Goal: Task Accomplishment & Management: Manage account settings

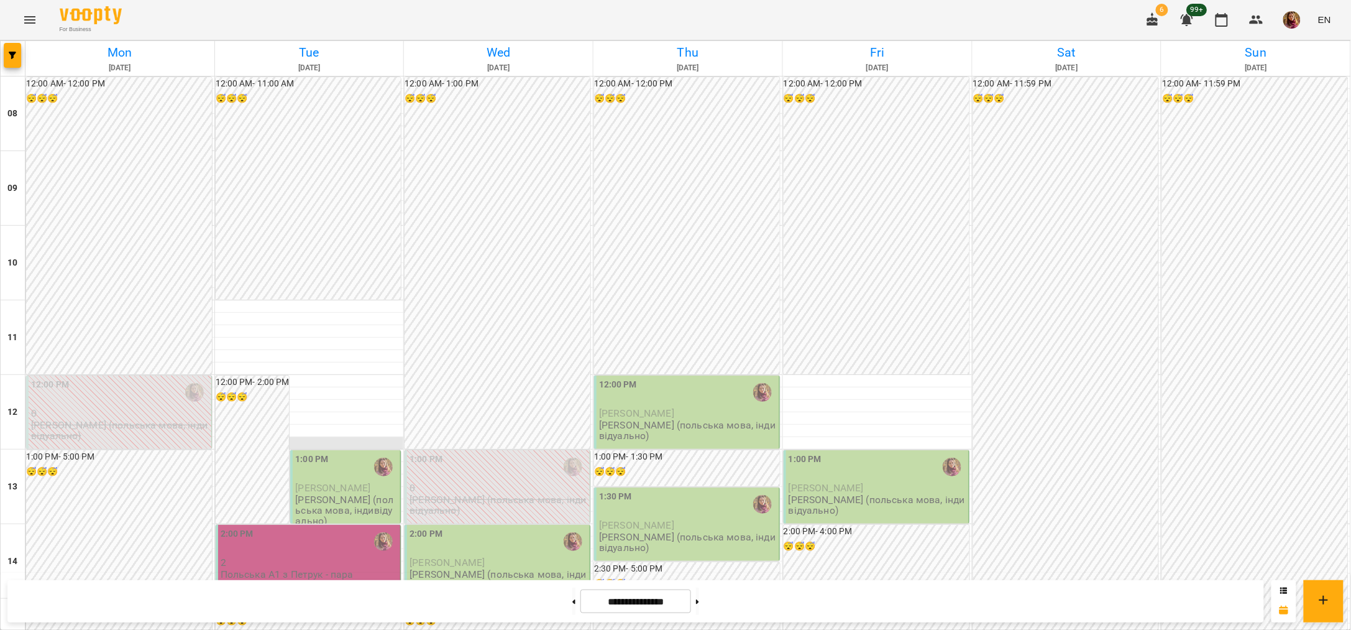
scroll to position [232, 0]
click at [354, 453] on div "1:00 PM" at bounding box center [346, 467] width 103 height 29
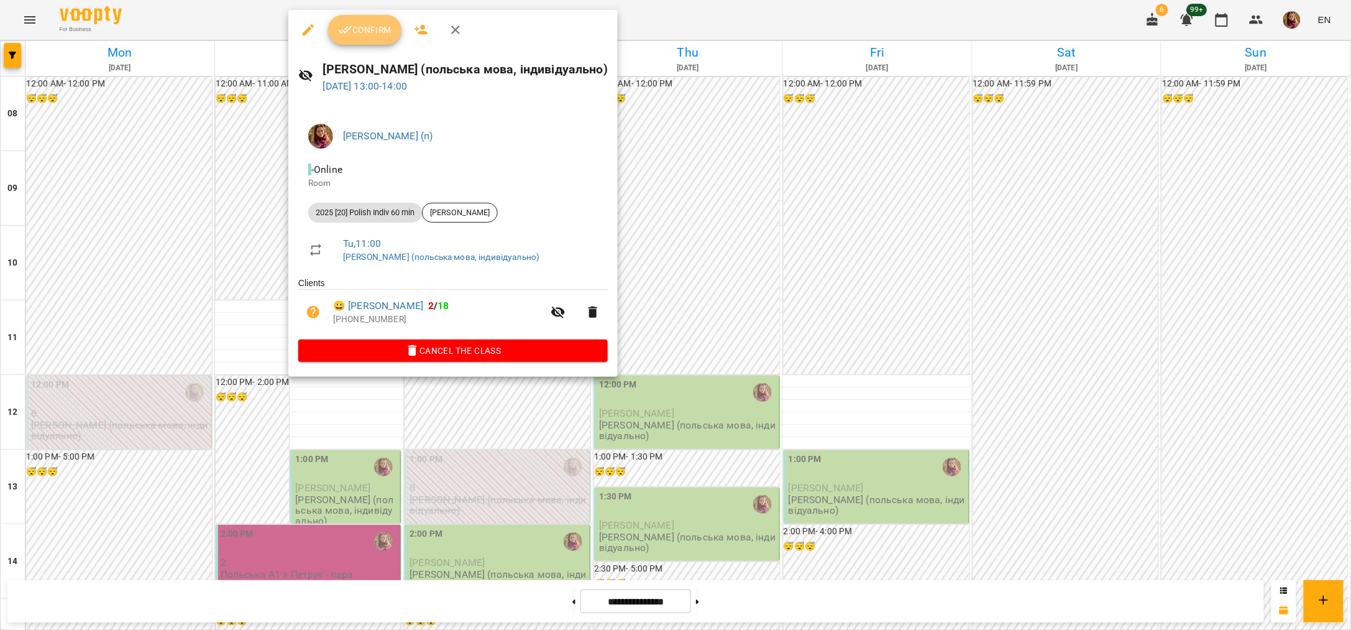
click at [364, 30] on span "Confirm" at bounding box center [364, 29] width 53 height 15
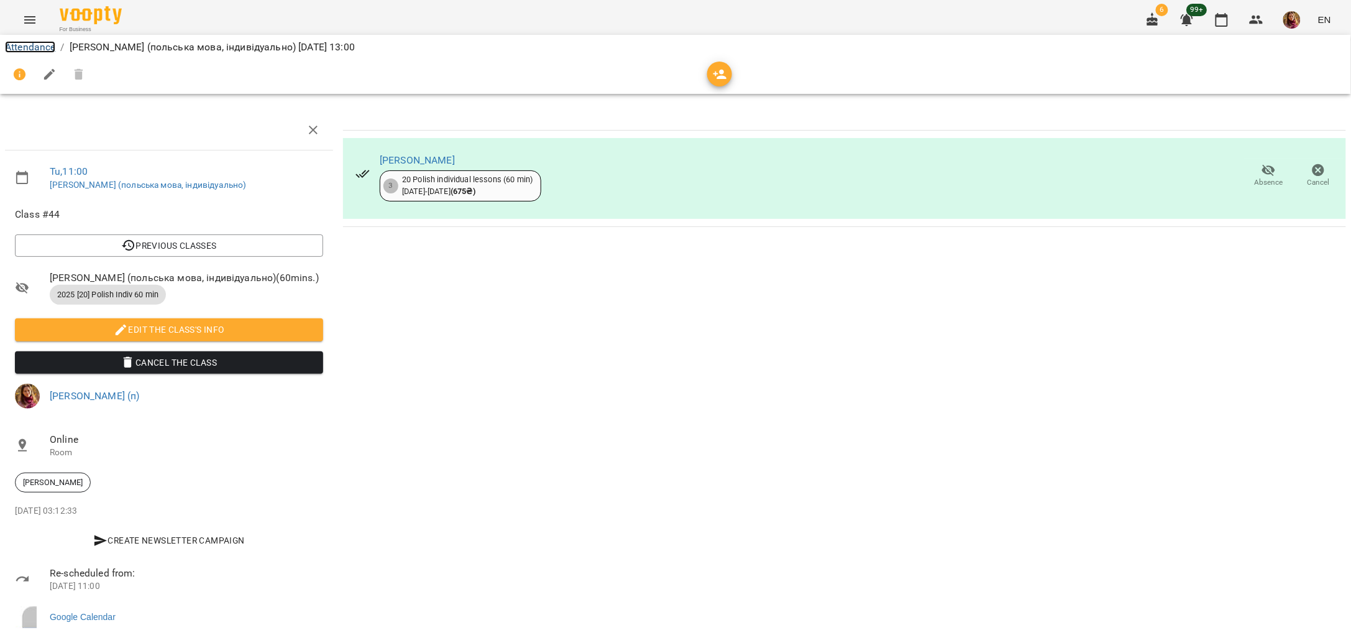
click at [17, 41] on link "Attendance" at bounding box center [30, 47] width 50 height 12
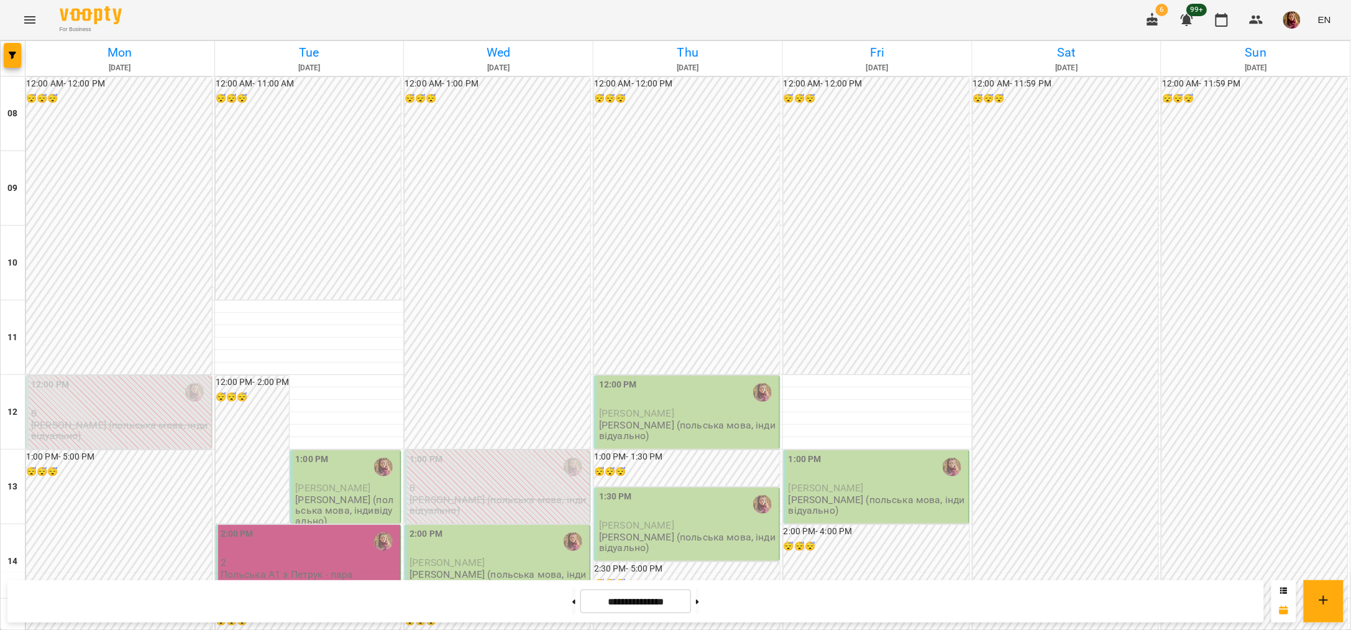
scroll to position [155, 0]
click at [356, 453] on div "1:00 PM" at bounding box center [346, 467] width 103 height 29
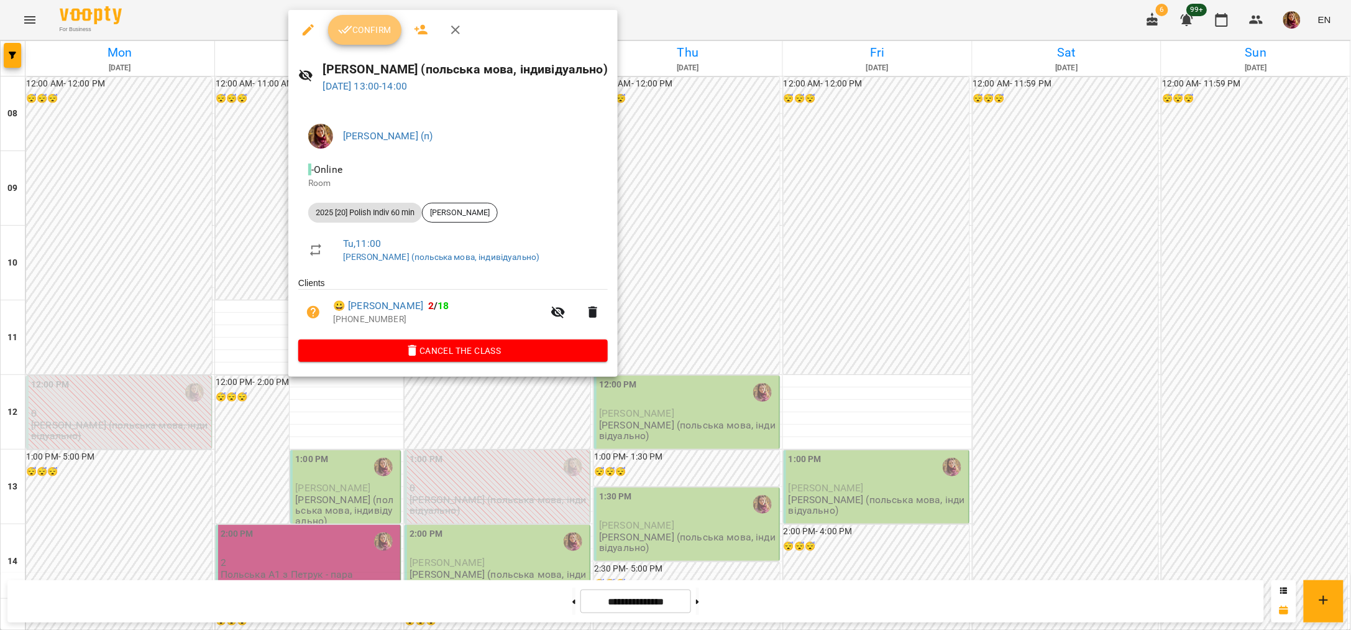
click at [365, 40] on button "Confirm" at bounding box center [364, 30] width 73 height 30
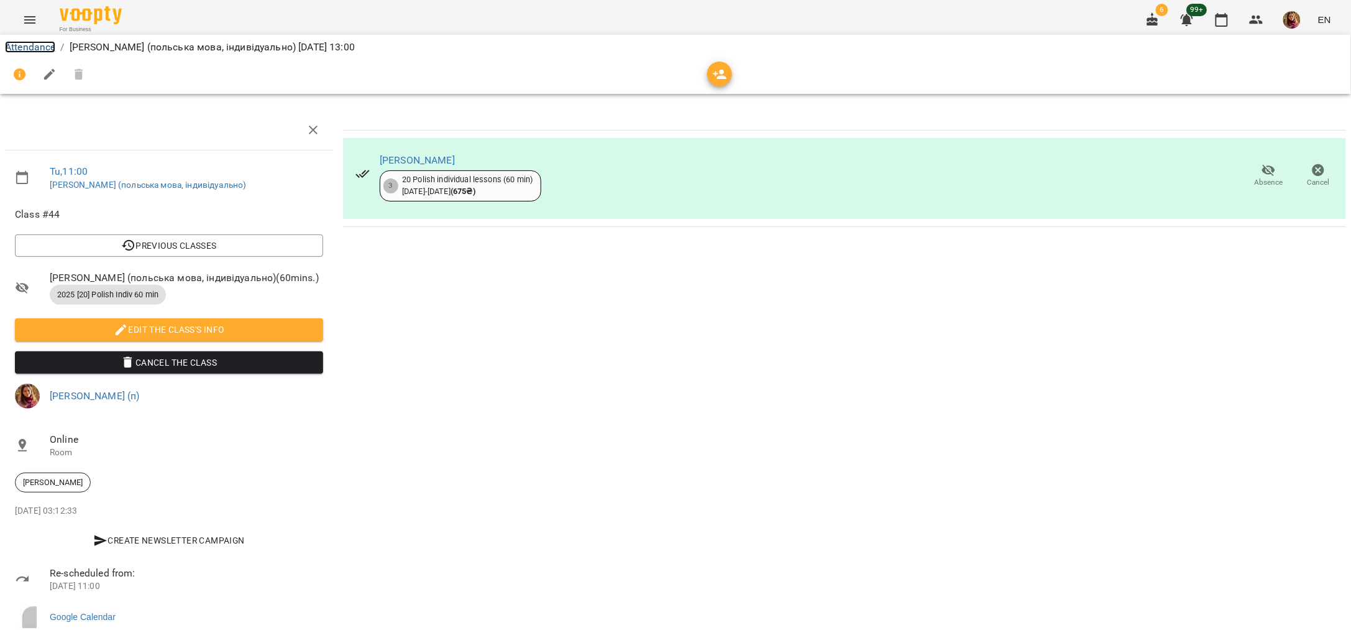
click at [44, 49] on link "Attendance" at bounding box center [30, 47] width 50 height 12
click at [44, 49] on div "Attendance / [PERSON_NAME] (польська мова, індивідуально) [DATE] 13:00 Tu , 11:…" at bounding box center [675, 341] width 1351 height 602
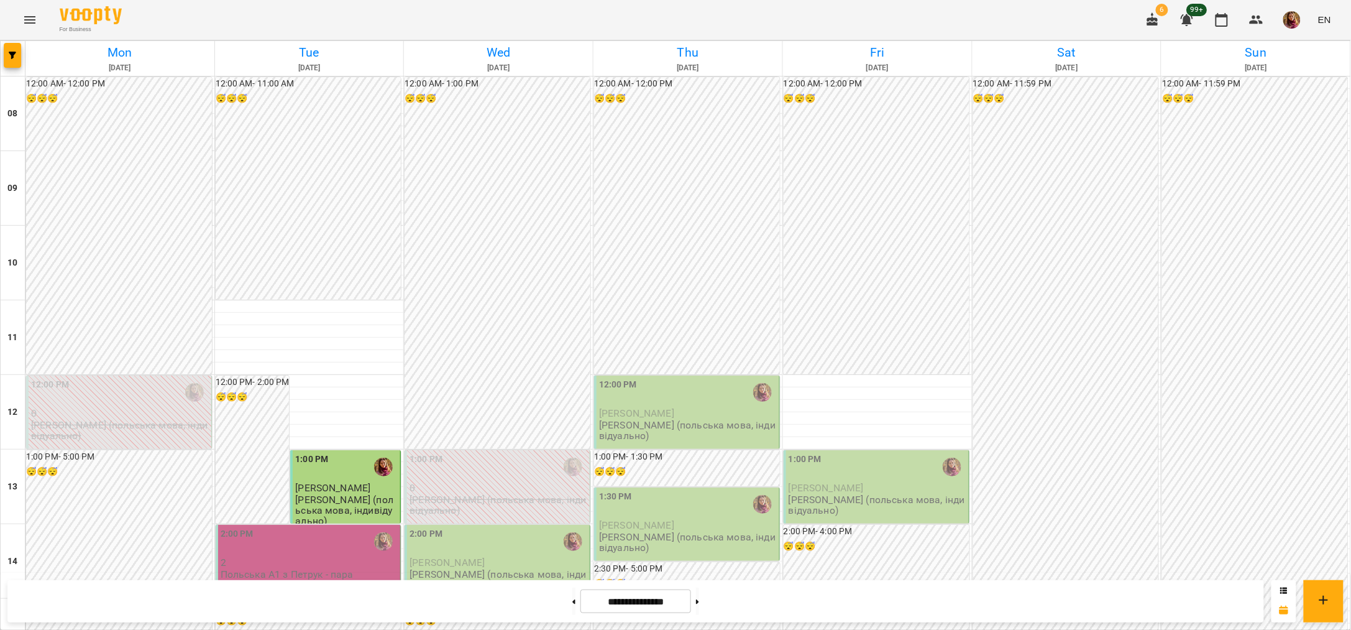
scroll to position [311, 0]
click at [297, 527] on div "2:00 PM" at bounding box center [310, 541] width 178 height 29
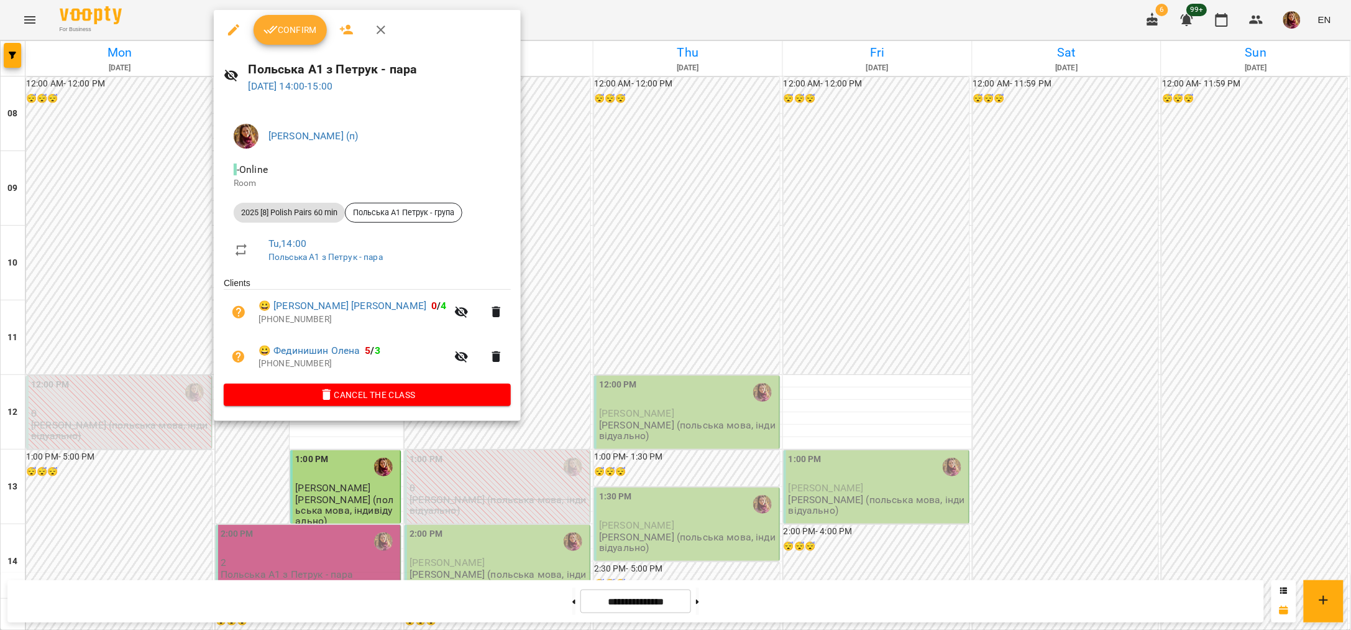
click at [286, 37] on span "Confirm" at bounding box center [290, 29] width 53 height 15
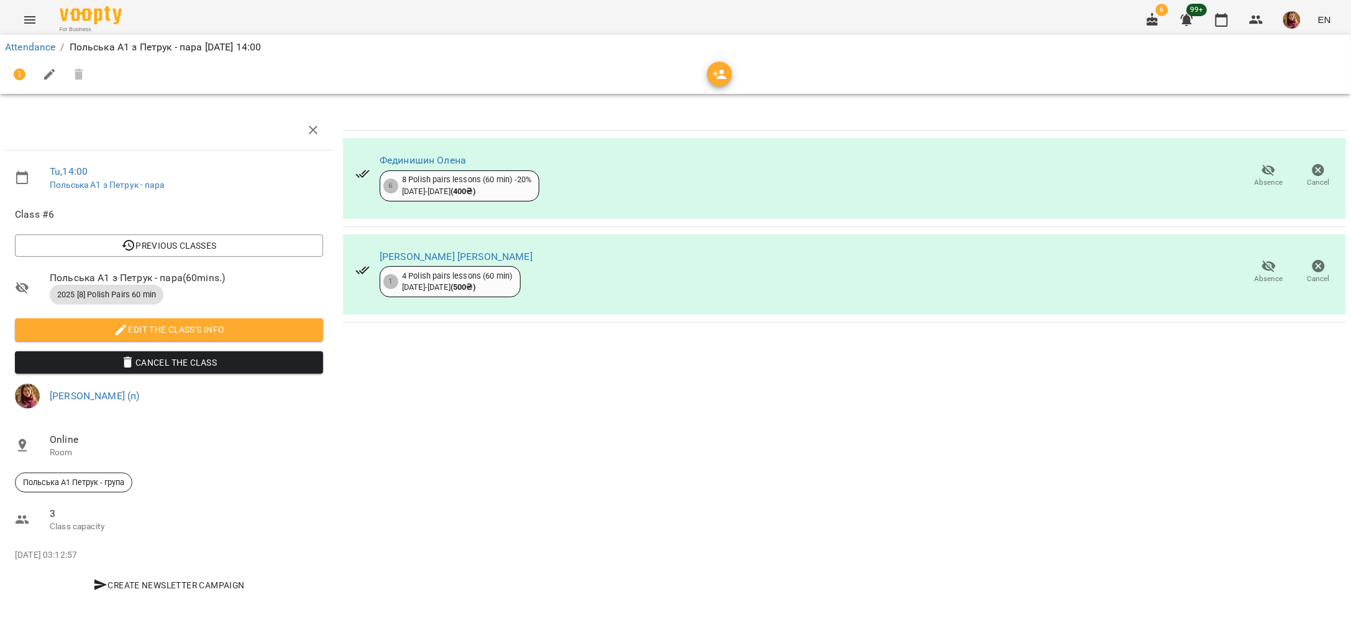
click at [27, 55] on div "Attendance / Польська А1 з Петрук - пара [DATE] 14:00" at bounding box center [675, 47] width 1346 height 20
click at [27, 48] on link "Attendance" at bounding box center [30, 47] width 50 height 12
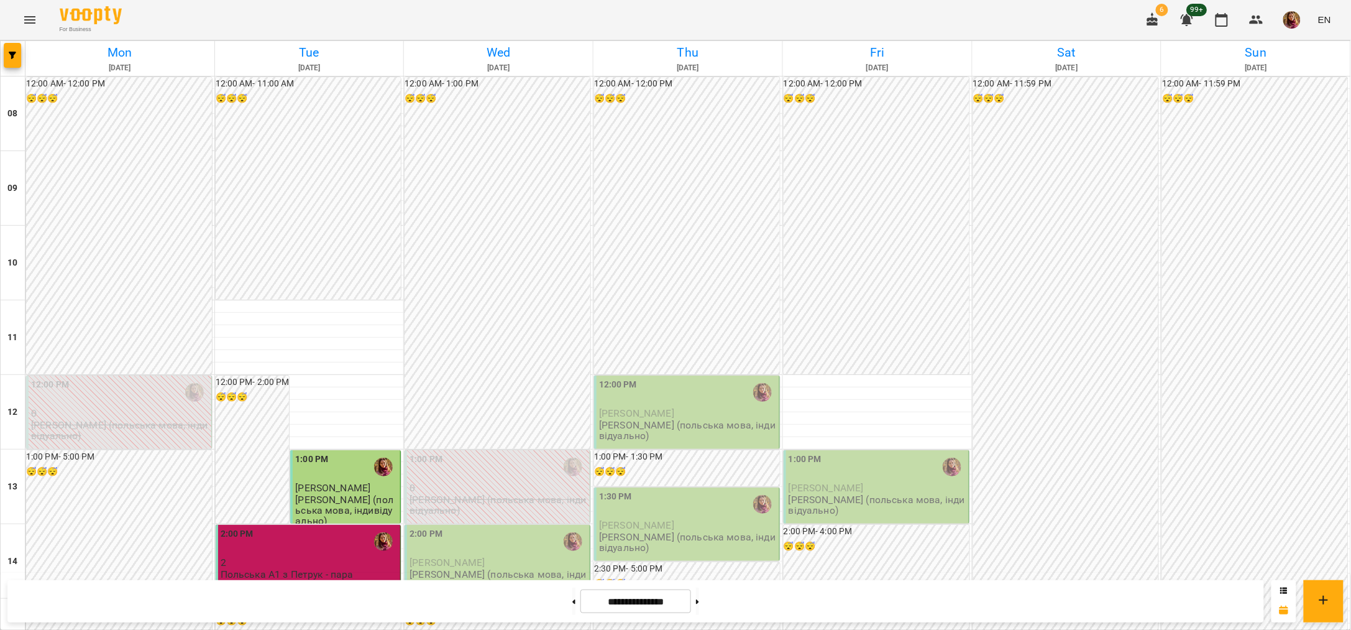
scroll to position [466, 0]
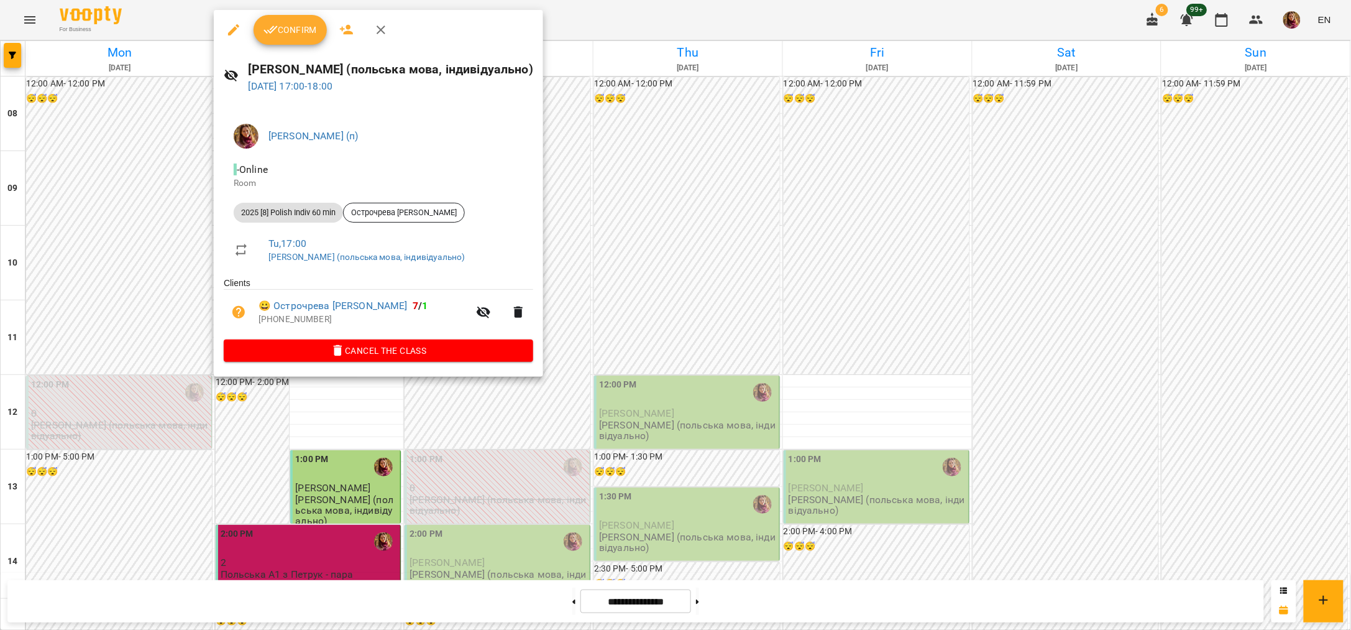
click at [290, 27] on span "Confirm" at bounding box center [290, 29] width 53 height 15
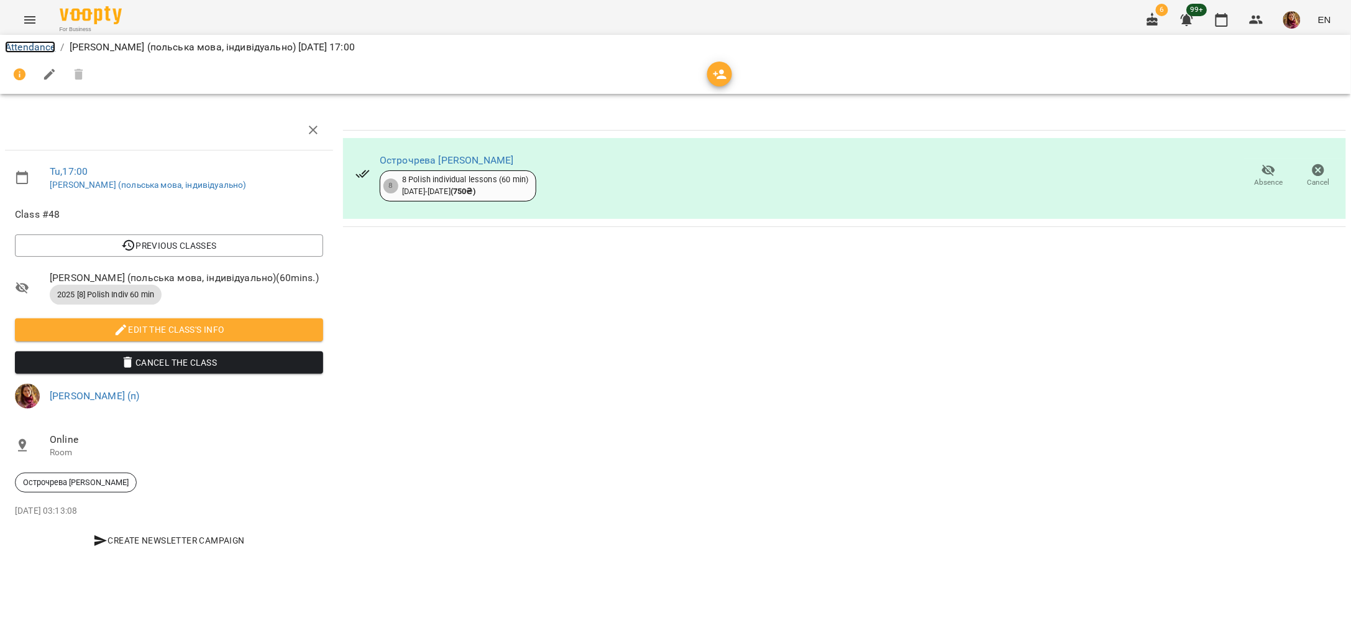
click at [39, 45] on link "Attendance" at bounding box center [30, 47] width 50 height 12
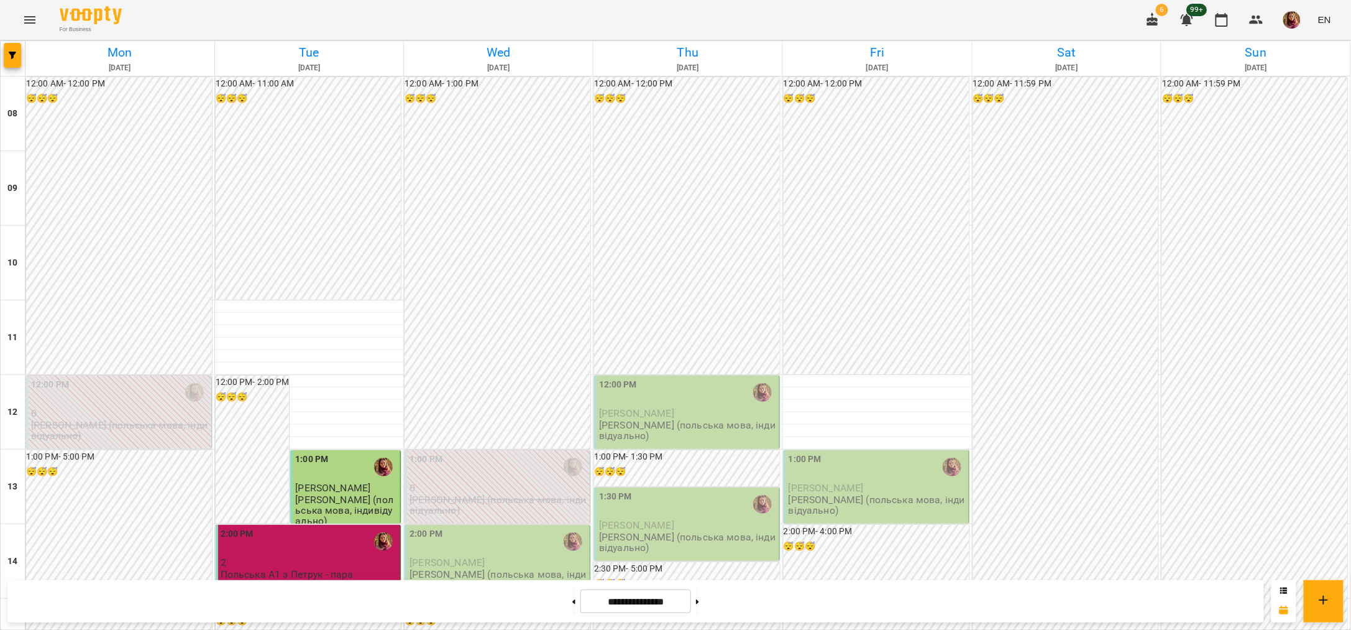
scroll to position [388, 0]
